Goal: Task Accomplishment & Management: Manage account settings

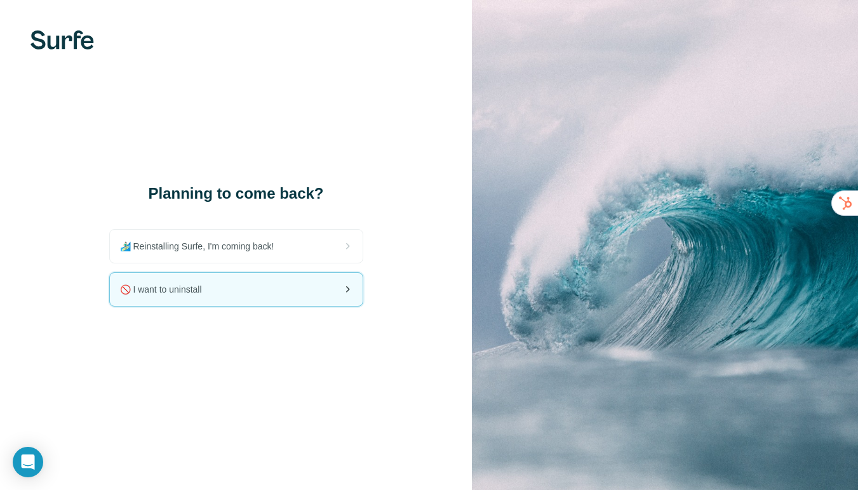
click at [302, 277] on div "🚫 I want to uninstall" at bounding box center [236, 289] width 253 height 33
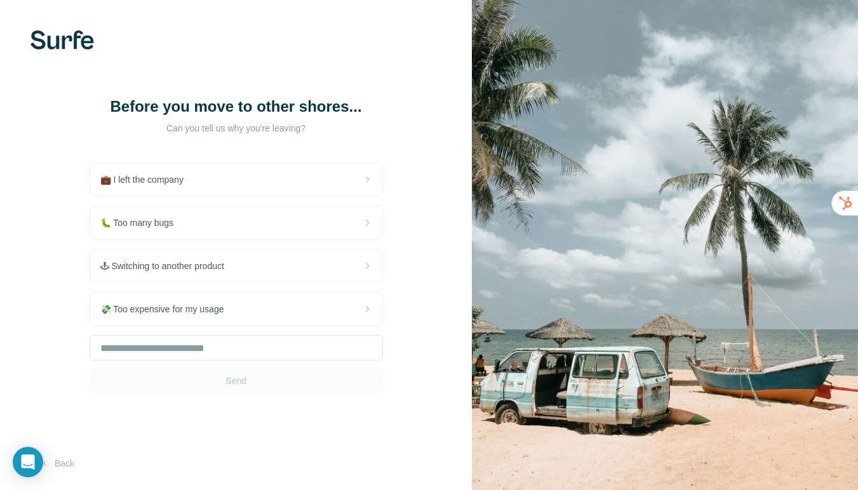
click at [275, 283] on div "💼 I left the company 🐛 Too many bugs 🕹 Switching to another product 💸 Too expen…" at bounding box center [236, 278] width 293 height 231
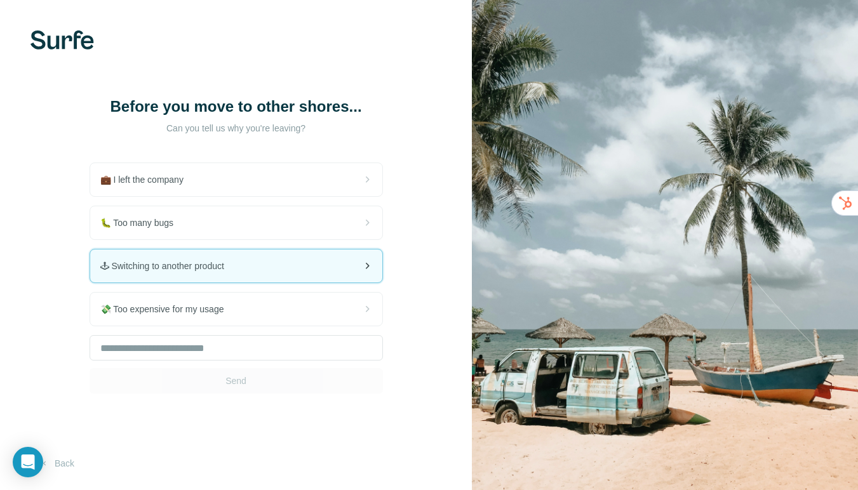
click at [279, 263] on div "🕹 Switching to another product" at bounding box center [236, 265] width 292 height 33
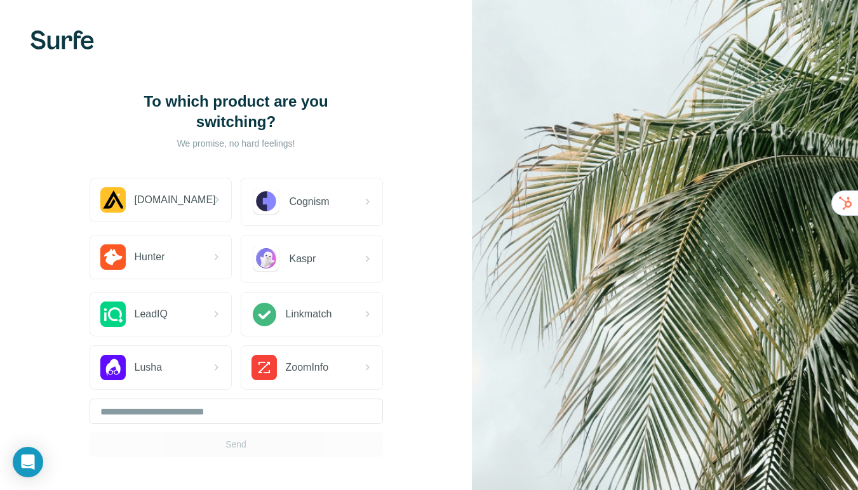
scroll to position [30, 0]
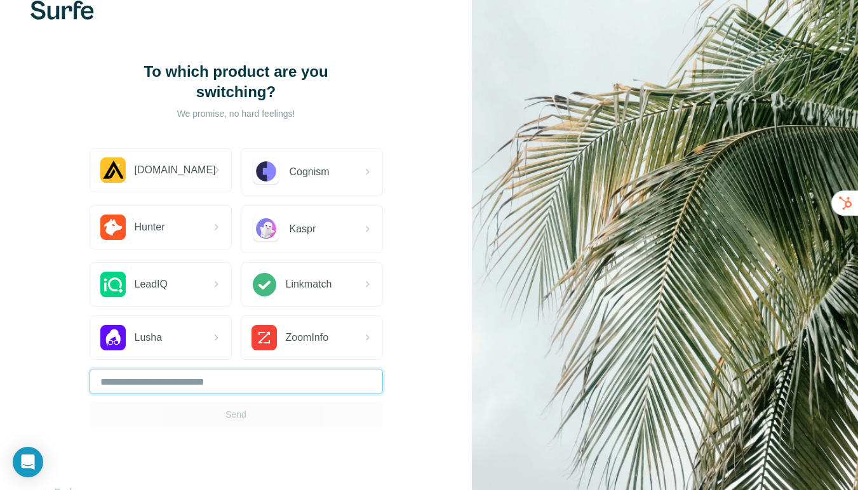
click at [235, 387] on input "text" at bounding box center [236, 381] width 293 height 25
type input "*****"
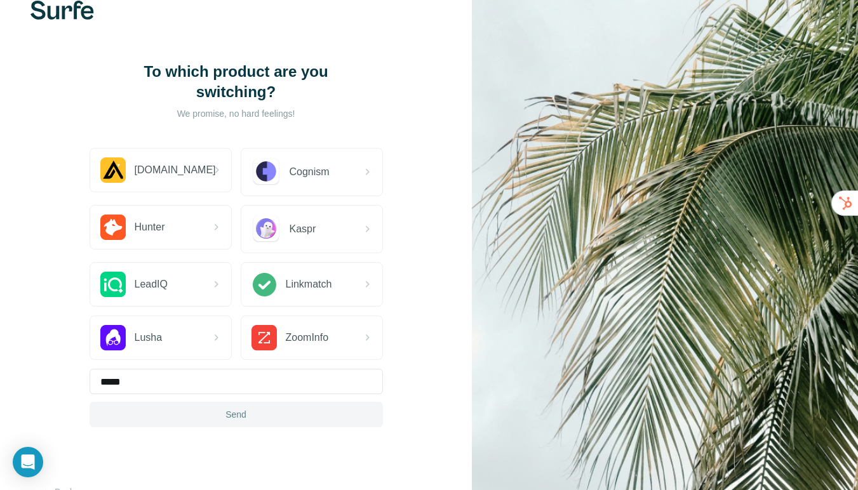
click at [260, 408] on button "Send" at bounding box center [236, 414] width 293 height 25
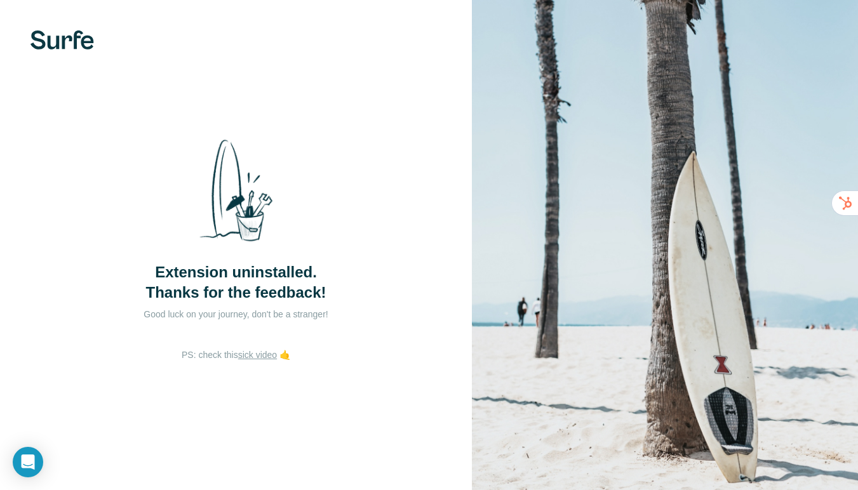
click at [253, 418] on div "Extension uninstalled. Thanks for the feedback! Good luck on your journey, don'…" at bounding box center [236, 245] width 472 height 490
